Goal: Check status

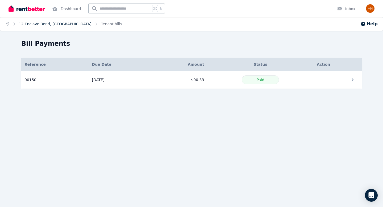
click at [56, 23] on link "12 Enclave Bend, [GEOGRAPHIC_DATA]" at bounding box center [55, 24] width 73 height 4
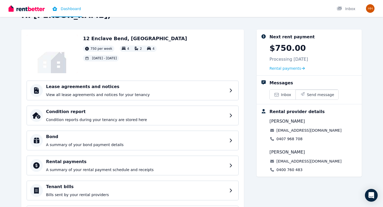
scroll to position [33, 0]
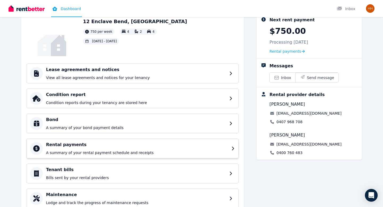
click at [116, 149] on div "Rental payments A summary of your rental payment schedule and receipts" at bounding box center [137, 149] width 182 height 14
